Goal: Task Accomplishment & Management: Use online tool/utility

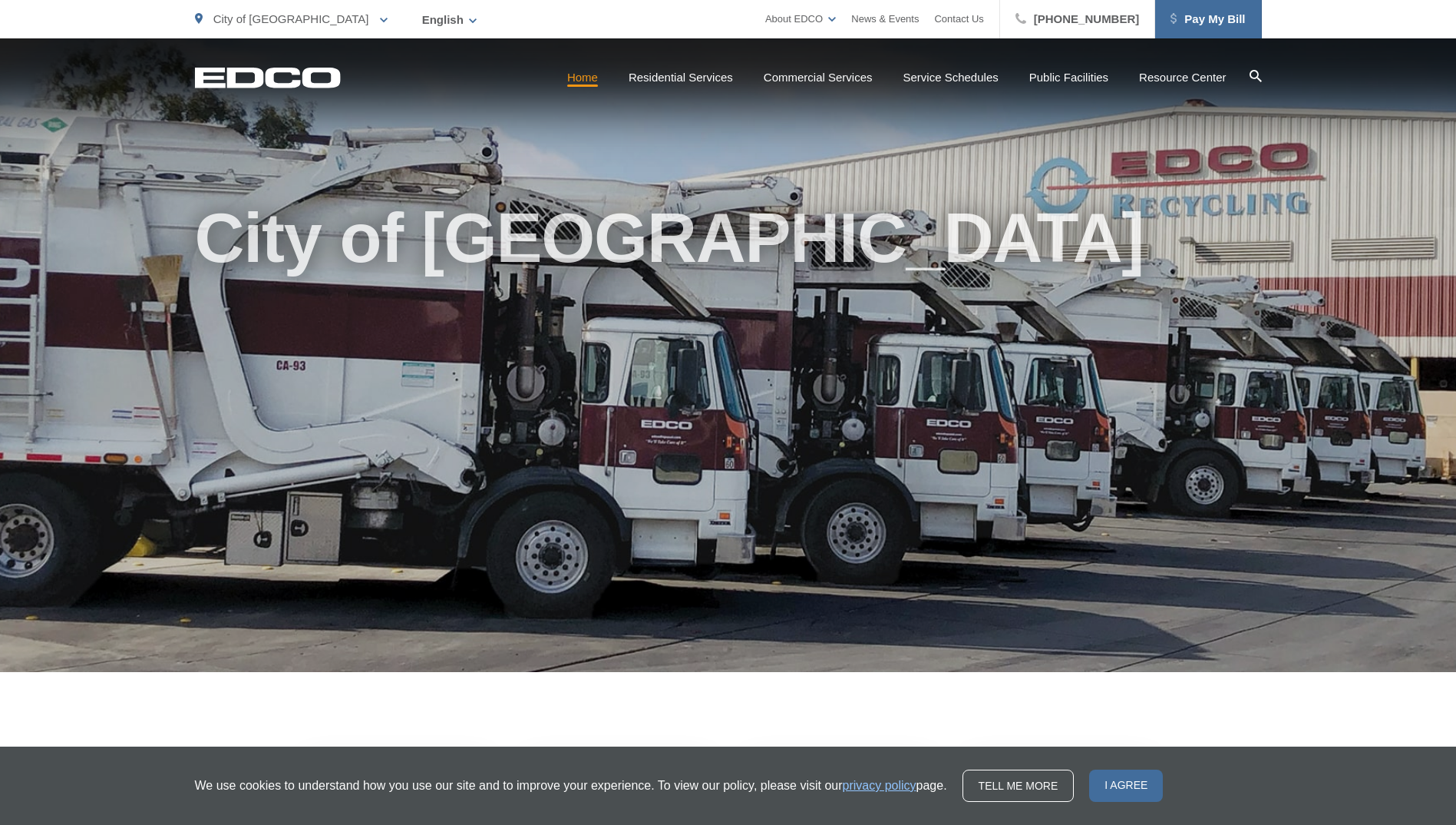
click at [1179, 23] on span "Pay My Bill" at bounding box center [1208, 19] width 74 height 19
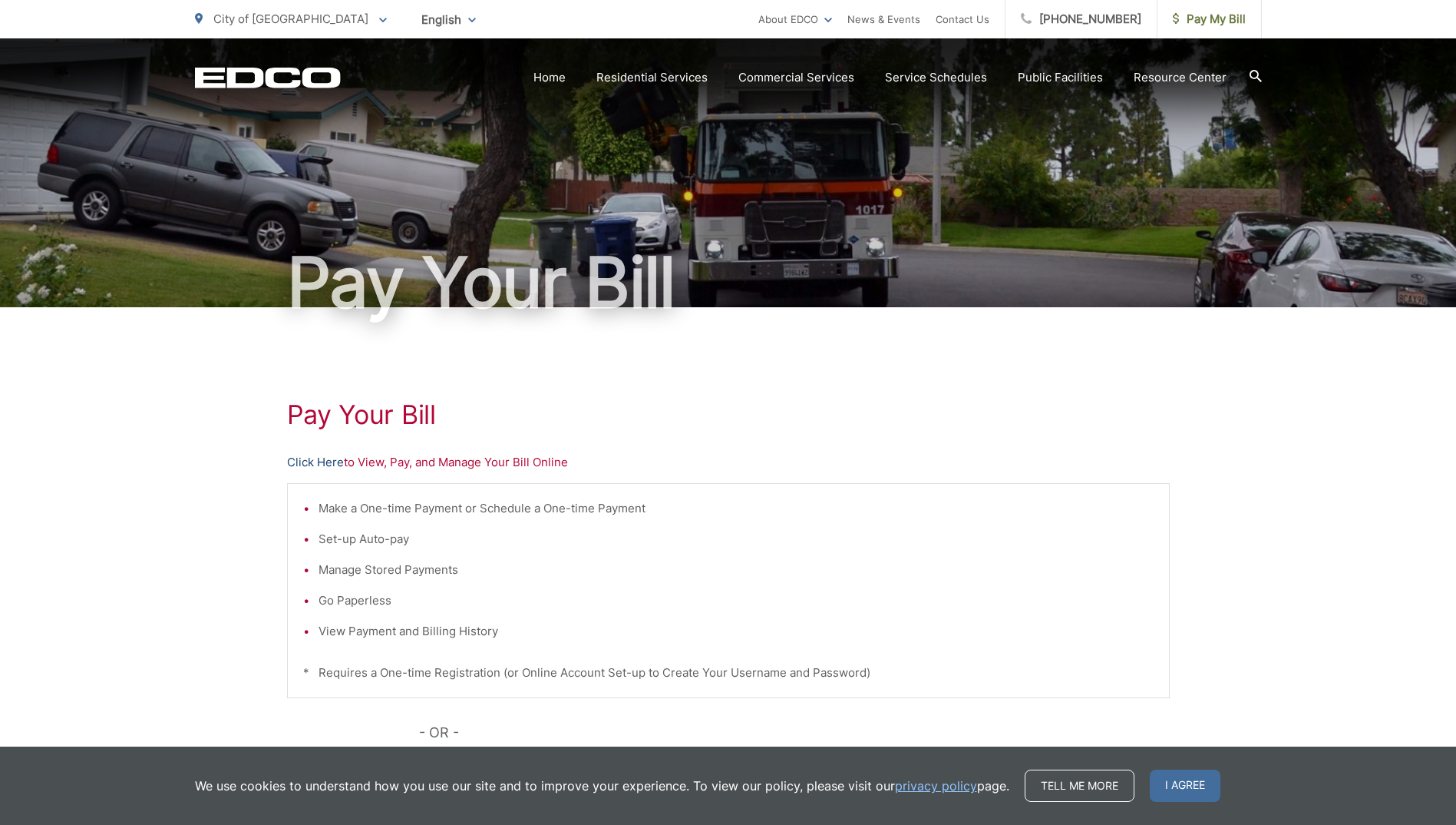
click at [333, 457] on link "Click Here" at bounding box center [315, 461] width 57 height 19
click at [1200, 26] on span "Pay My Bill" at bounding box center [1209, 19] width 73 height 19
click at [308, 458] on link "Click Here" at bounding box center [315, 461] width 57 height 19
